Goal: Task Accomplishment & Management: Use online tool/utility

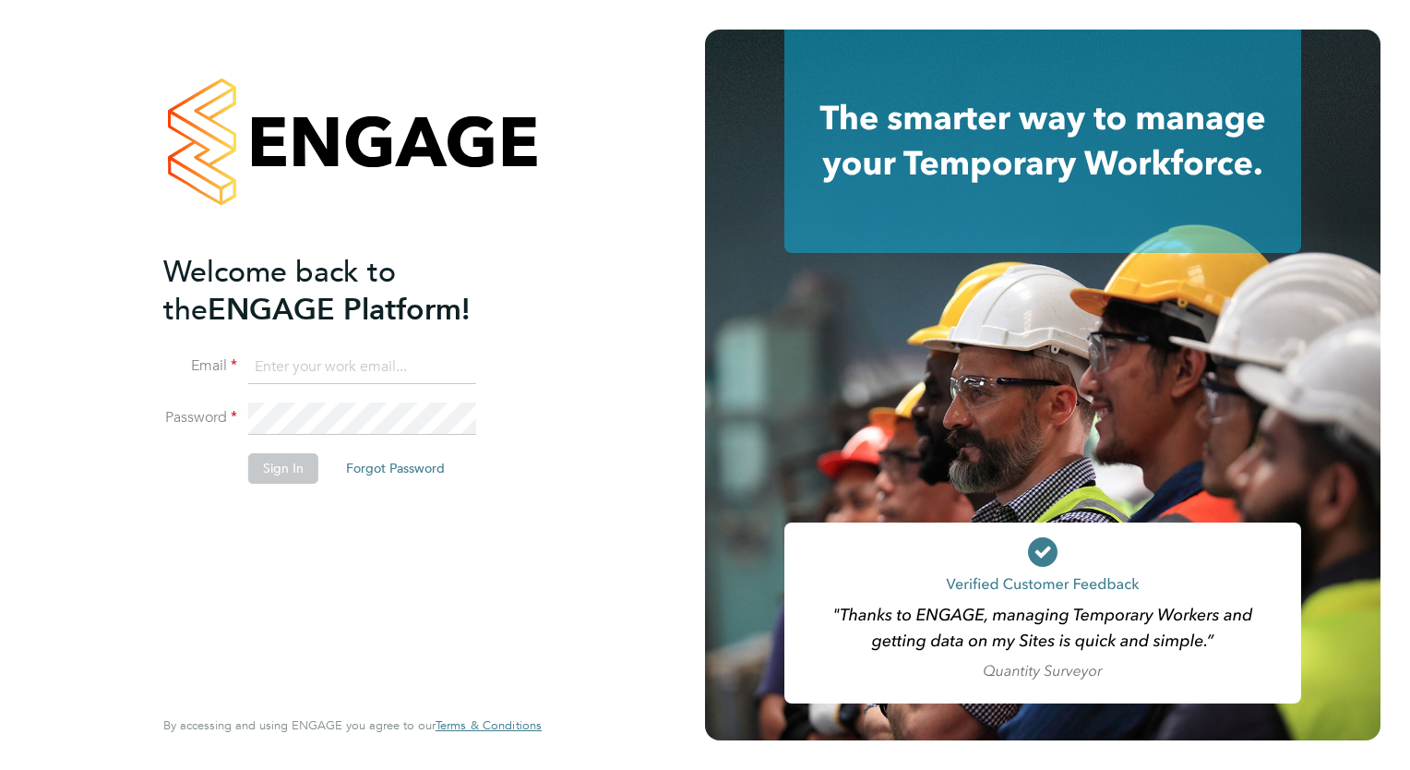
click at [277, 367] on input at bounding box center [362, 367] width 228 height 33
type input "[PERSON_NAME][EMAIL_ADDRESS][DOMAIN_NAME]"
click at [289, 462] on button "Sign In" at bounding box center [283, 468] width 70 height 30
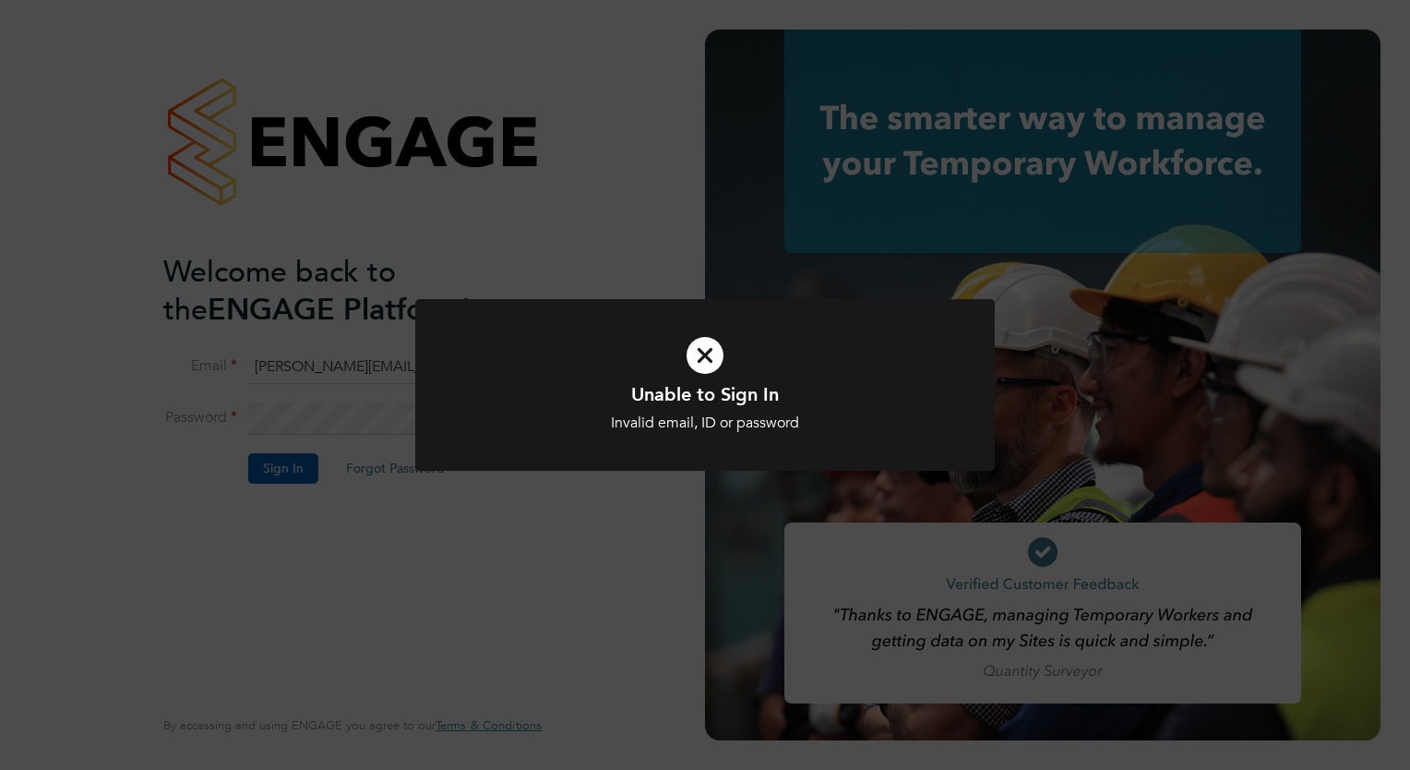
click at [318, 500] on div "Unable to Sign In Invalid email, ID or password Cancel Okay" at bounding box center [705, 385] width 1410 height 770
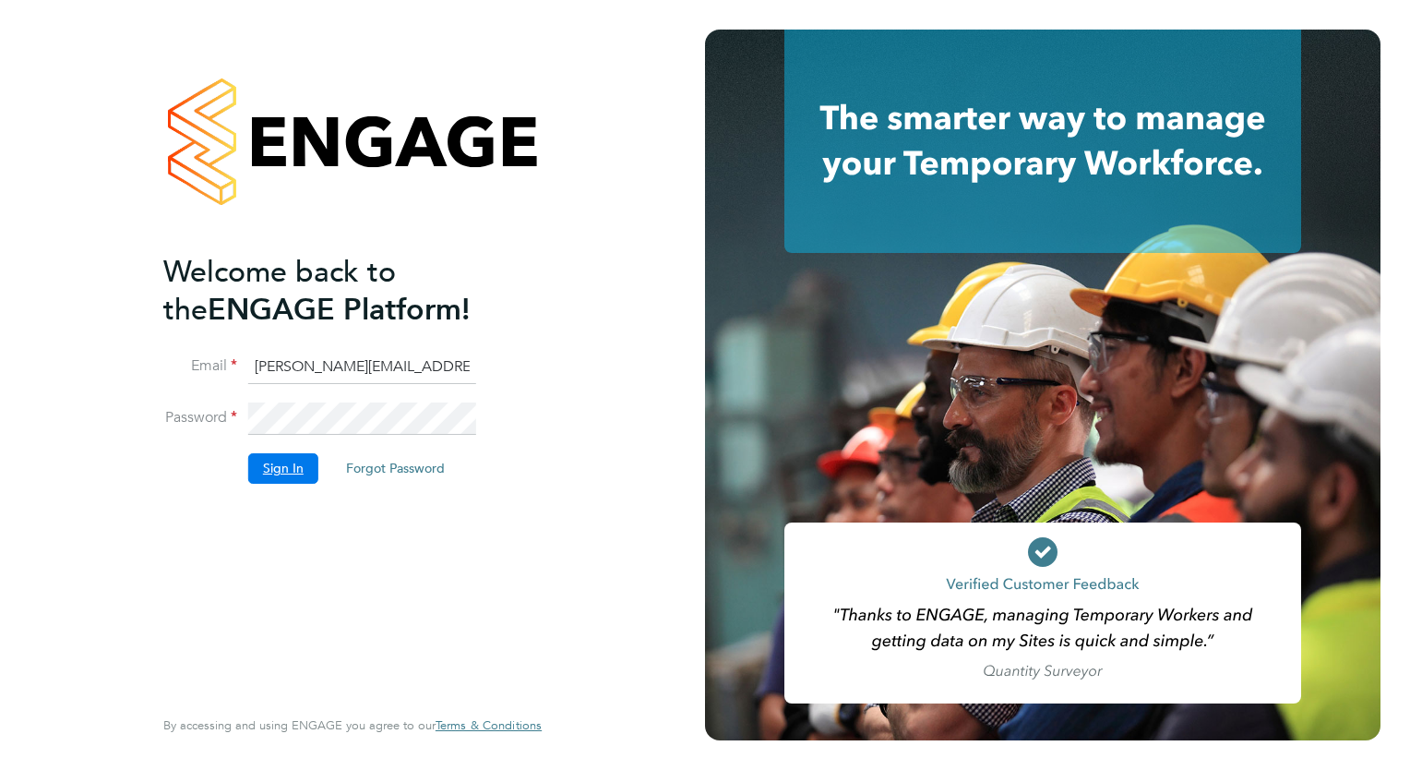
click at [282, 467] on button "Sign In" at bounding box center [283, 468] width 70 height 30
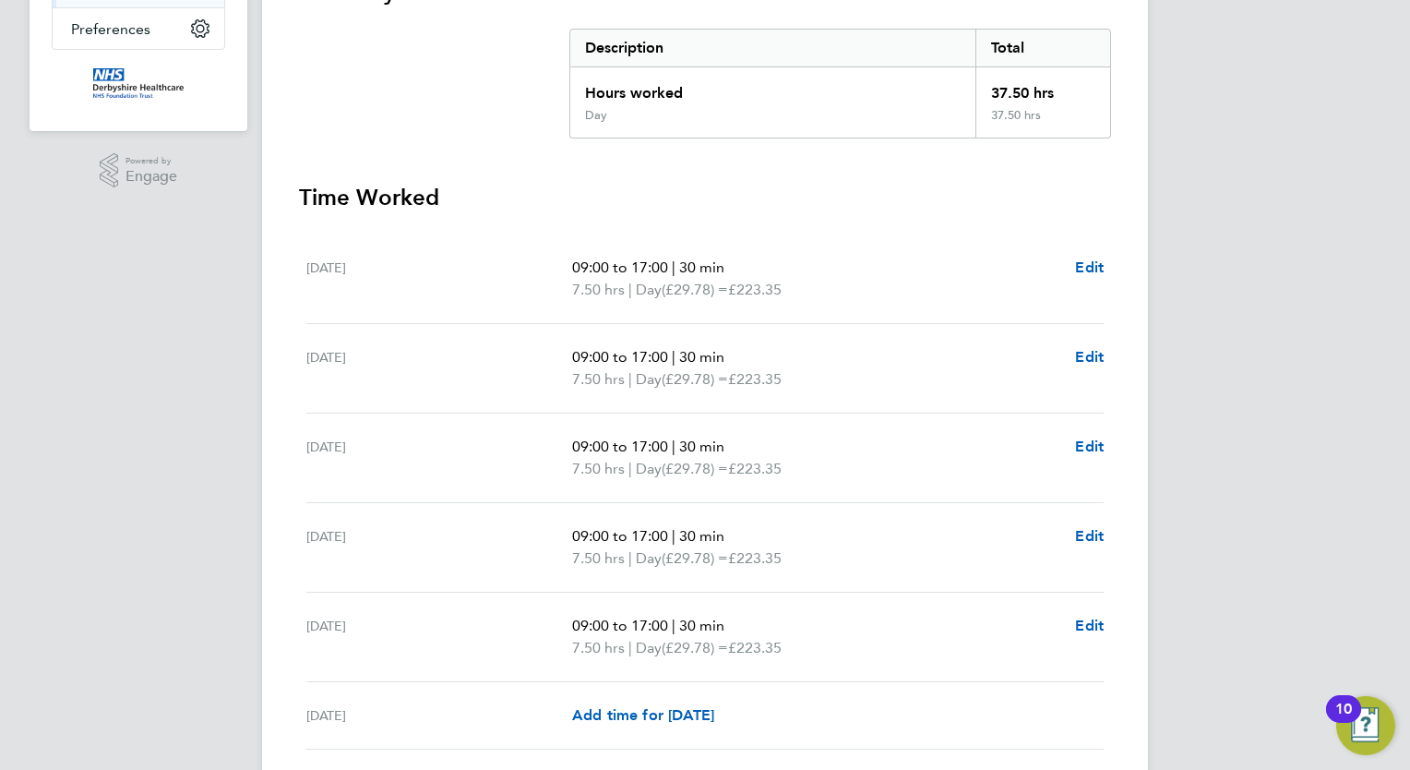
scroll to position [576, 0]
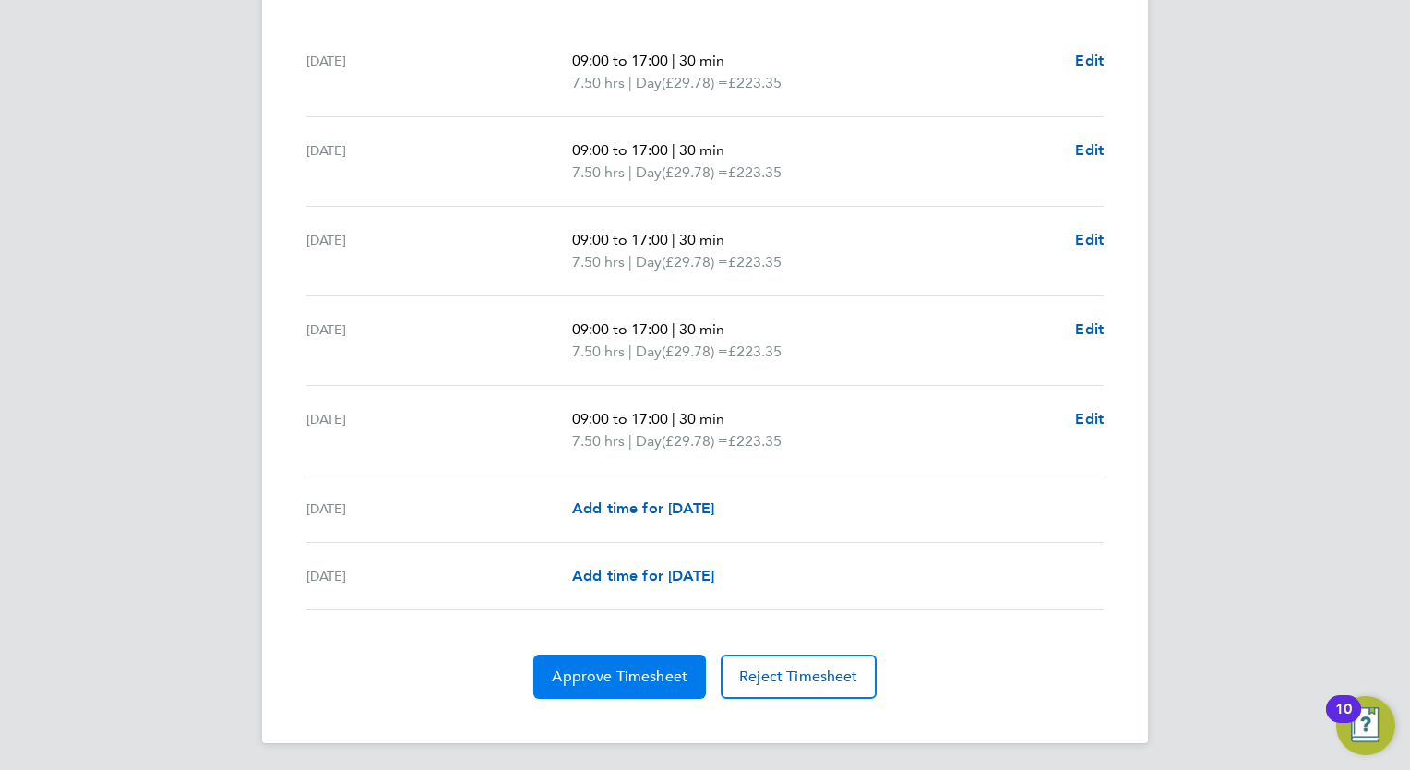
click at [604, 668] on span "Approve Timesheet" at bounding box center [620, 676] width 136 height 18
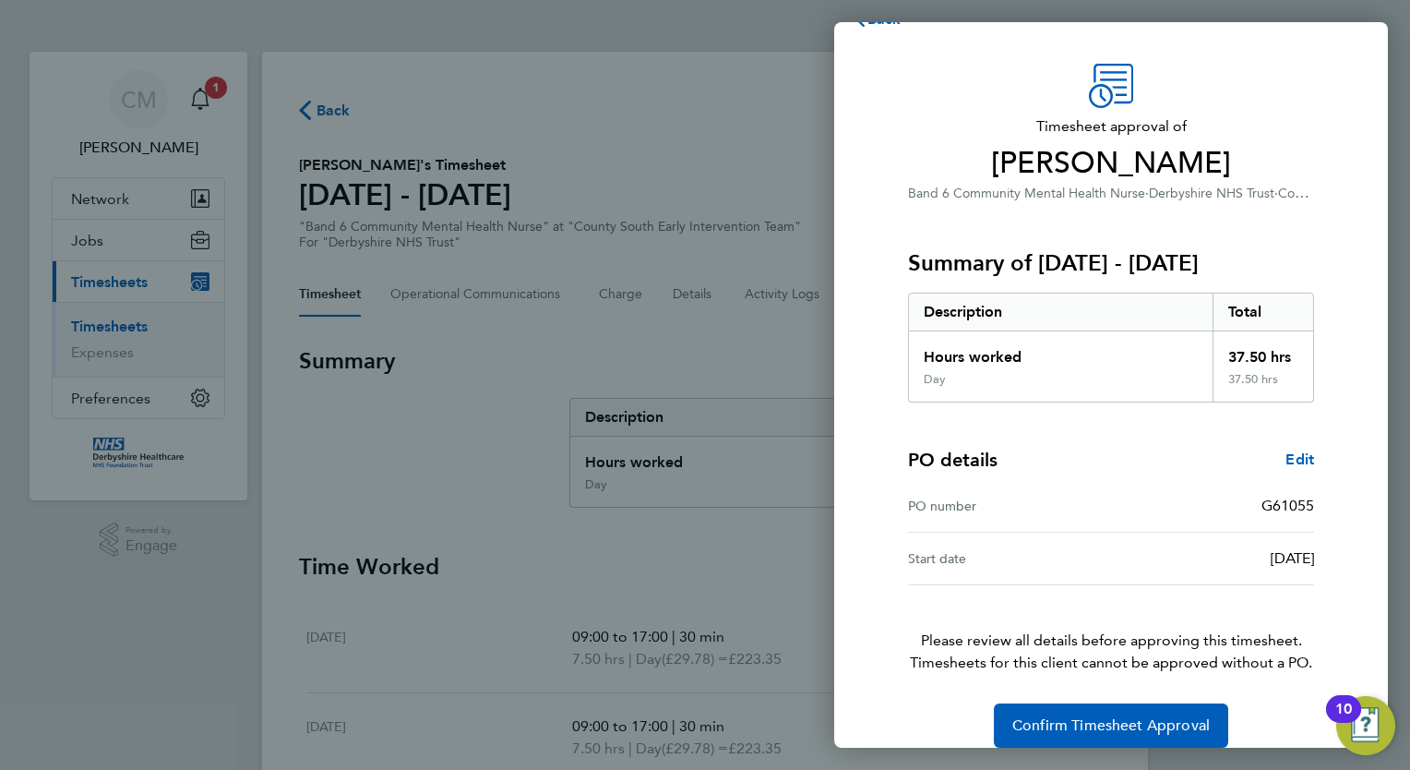
scroll to position [60, 0]
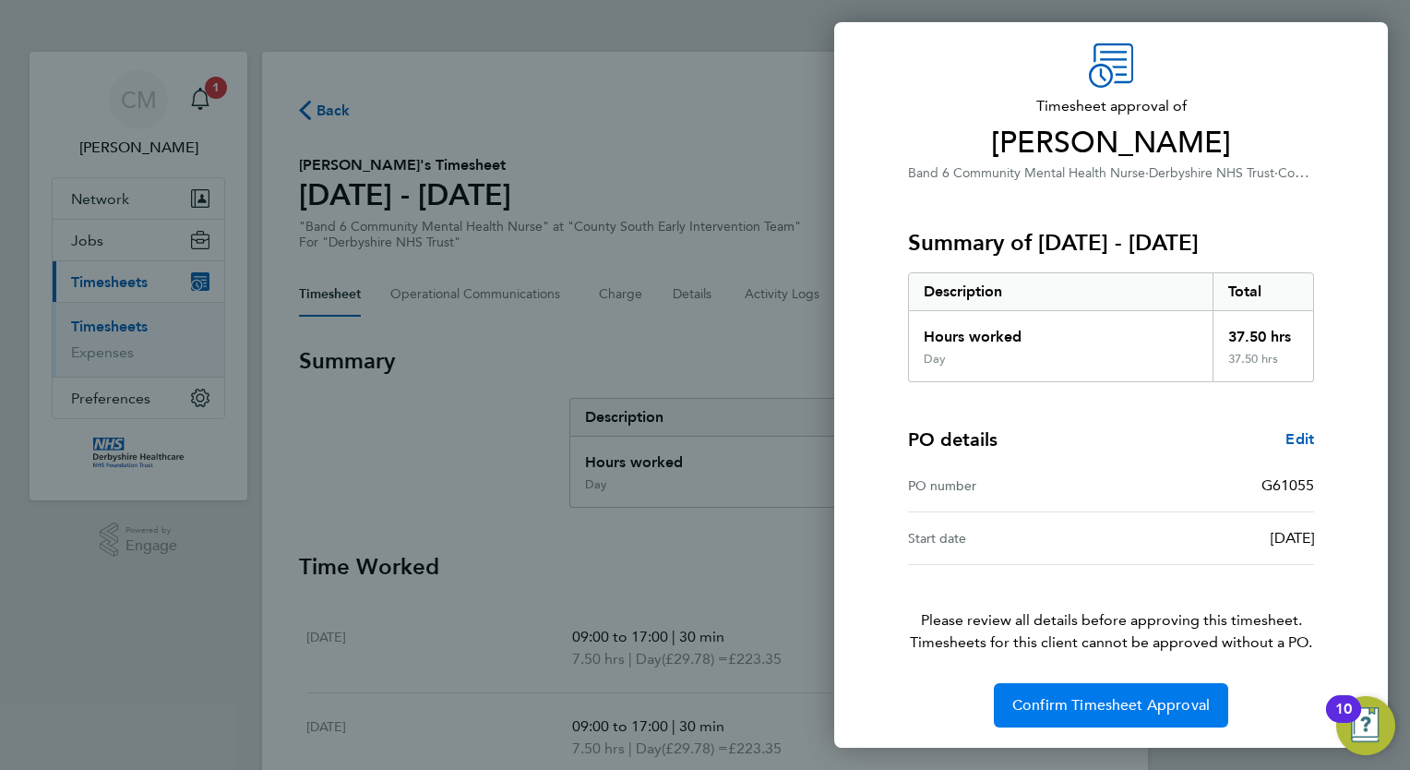
click at [1091, 696] on span "Confirm Timesheet Approval" at bounding box center [1112, 705] width 198 height 18
